Goal: Task Accomplishment & Management: Manage account settings

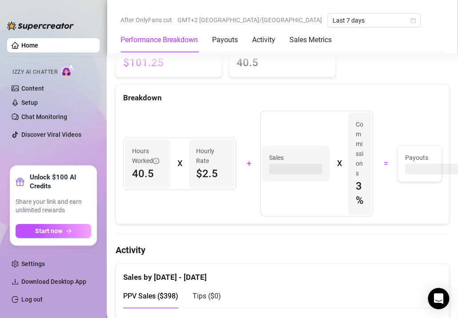
scroll to position [311, 0]
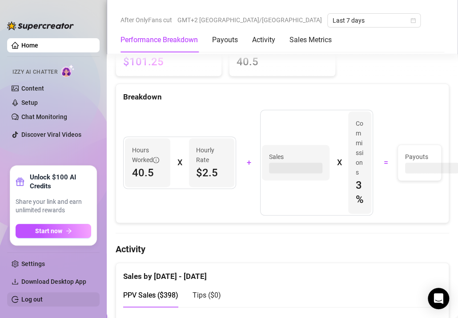
click at [36, 299] on link "Log out" at bounding box center [31, 299] width 21 height 7
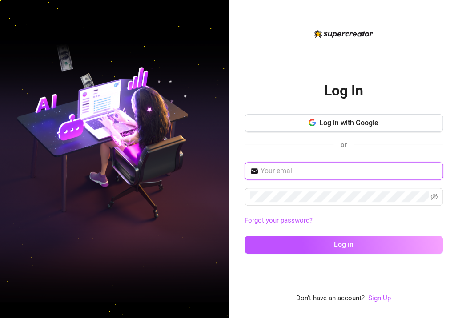
click at [291, 169] on input "text" at bounding box center [349, 171] width 177 height 11
type input "[EMAIL_ADDRESS][DOMAIN_NAME]"
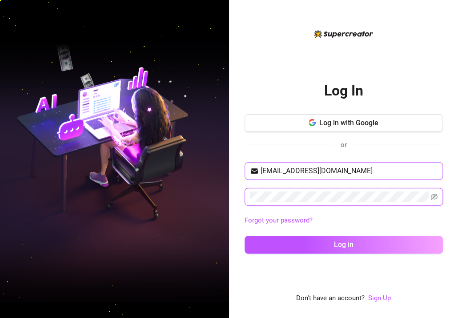
click at [245, 236] on button "Log in" at bounding box center [344, 245] width 198 height 18
